Goal: Information Seeking & Learning: Learn about a topic

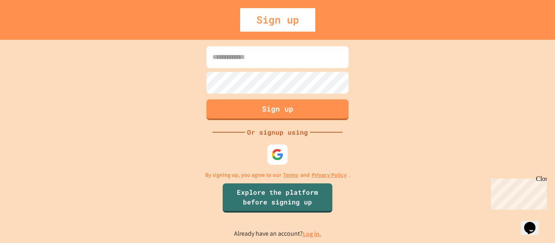
click at [308, 233] on link "Log in." at bounding box center [312, 234] width 19 height 9
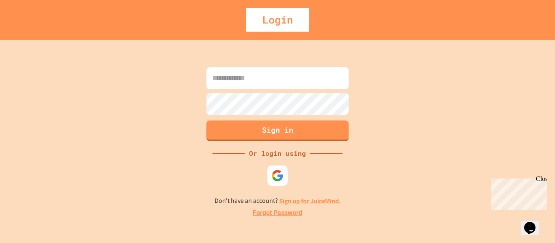
click at [307, 84] on input at bounding box center [278, 78] width 142 height 22
type input "**********"
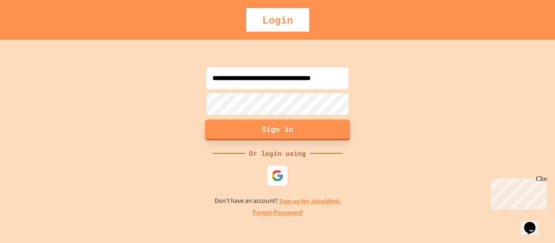
click at [279, 134] on button "Sign in" at bounding box center [277, 130] width 145 height 21
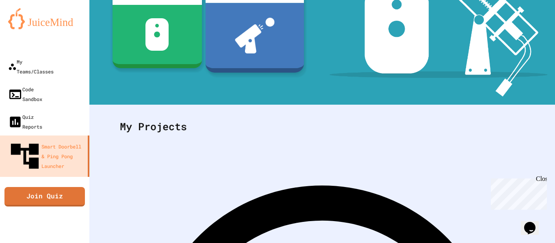
scroll to position [158, 0]
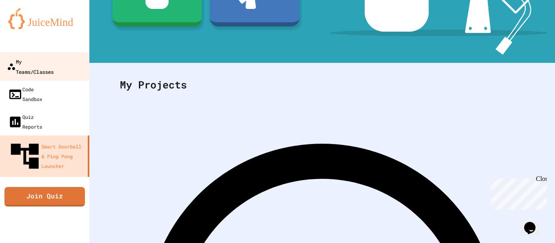
click at [54, 65] on div "My Teams/Classes" at bounding box center [30, 67] width 47 height 20
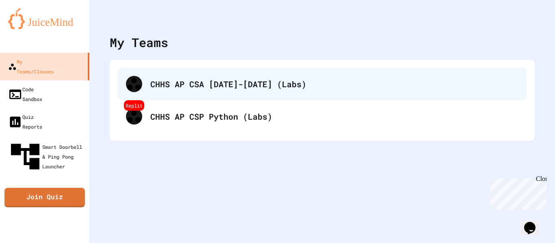
click at [195, 94] on div "CHHS AP CSA [DATE]-[DATE] (Labs)" at bounding box center [322, 84] width 409 height 33
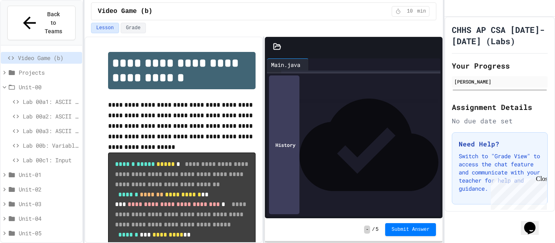
click at [36, 96] on div "Lab 00a1: ASCII BOX" at bounding box center [41, 102] width 81 height 12
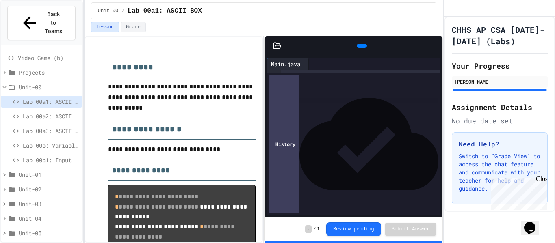
scroll to position [355, 0]
click at [32, 112] on span "Lab 00a2: ASCII BOX2" at bounding box center [51, 116] width 56 height 9
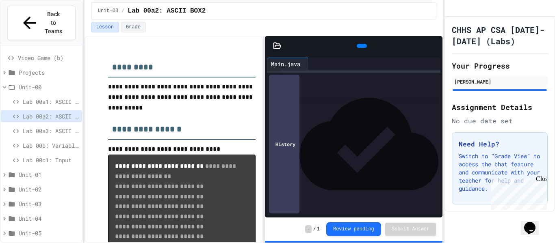
click at [33, 127] on span "Lab 00a3: ASCII ART" at bounding box center [51, 131] width 56 height 9
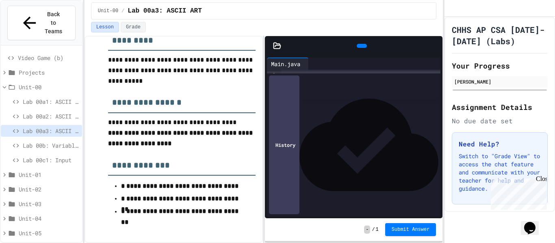
scroll to position [5, 0]
click at [65, 141] on span "Lab 00b: Variables" at bounding box center [51, 145] width 56 height 9
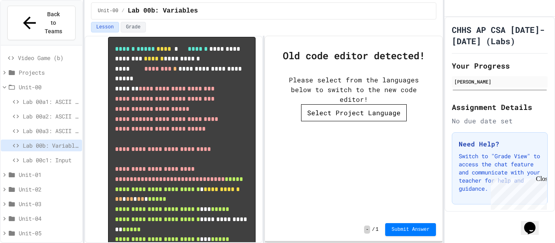
scroll to position [136, 0]
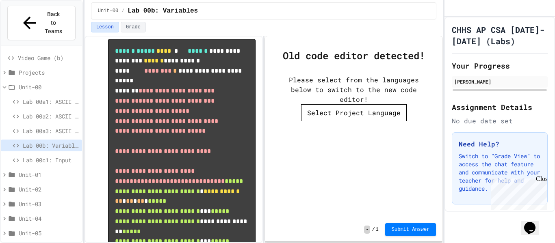
click at [328, 104] on button "Select Project Language" at bounding box center [354, 112] width 106 height 17
click at [328, 136] on li "Java" at bounding box center [358, 142] width 98 height 13
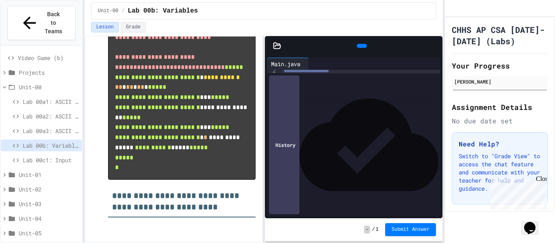
scroll to position [14, 0]
